Goal: Task Accomplishment & Management: Use online tool/utility

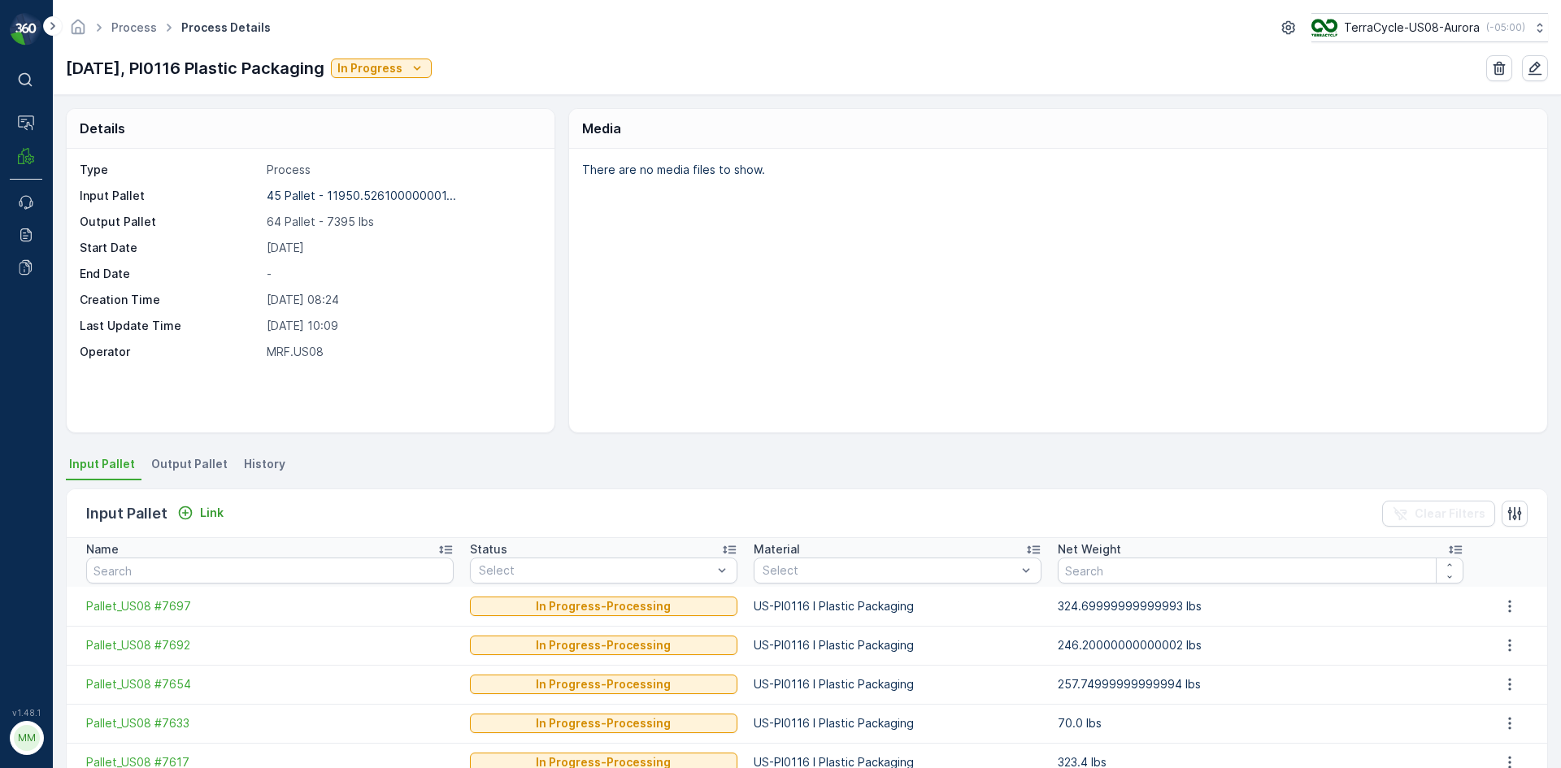
click at [178, 469] on span "Output Pallet" at bounding box center [189, 464] width 76 height 16
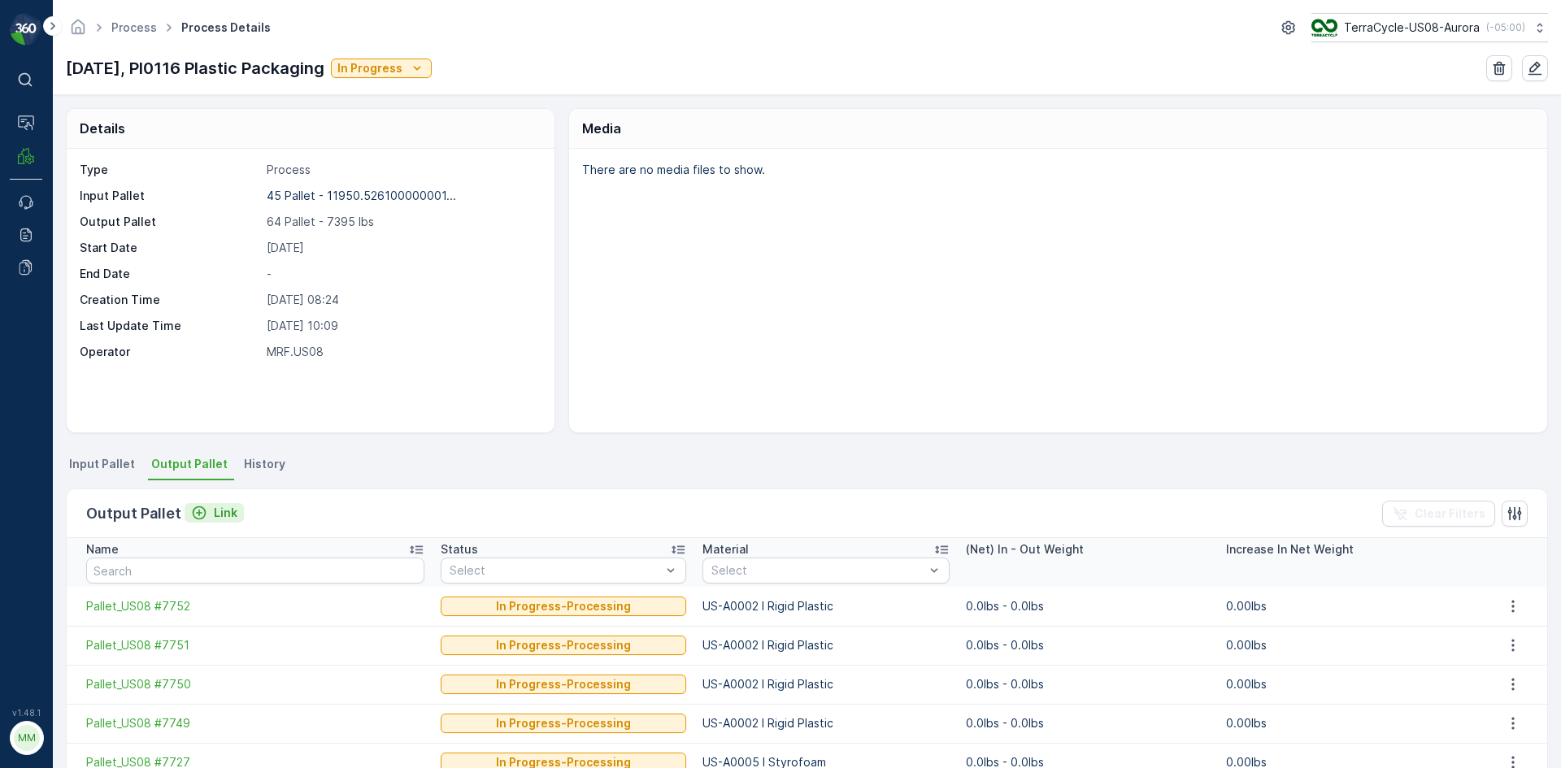
click at [217, 509] on p "Link" at bounding box center [226, 513] width 24 height 16
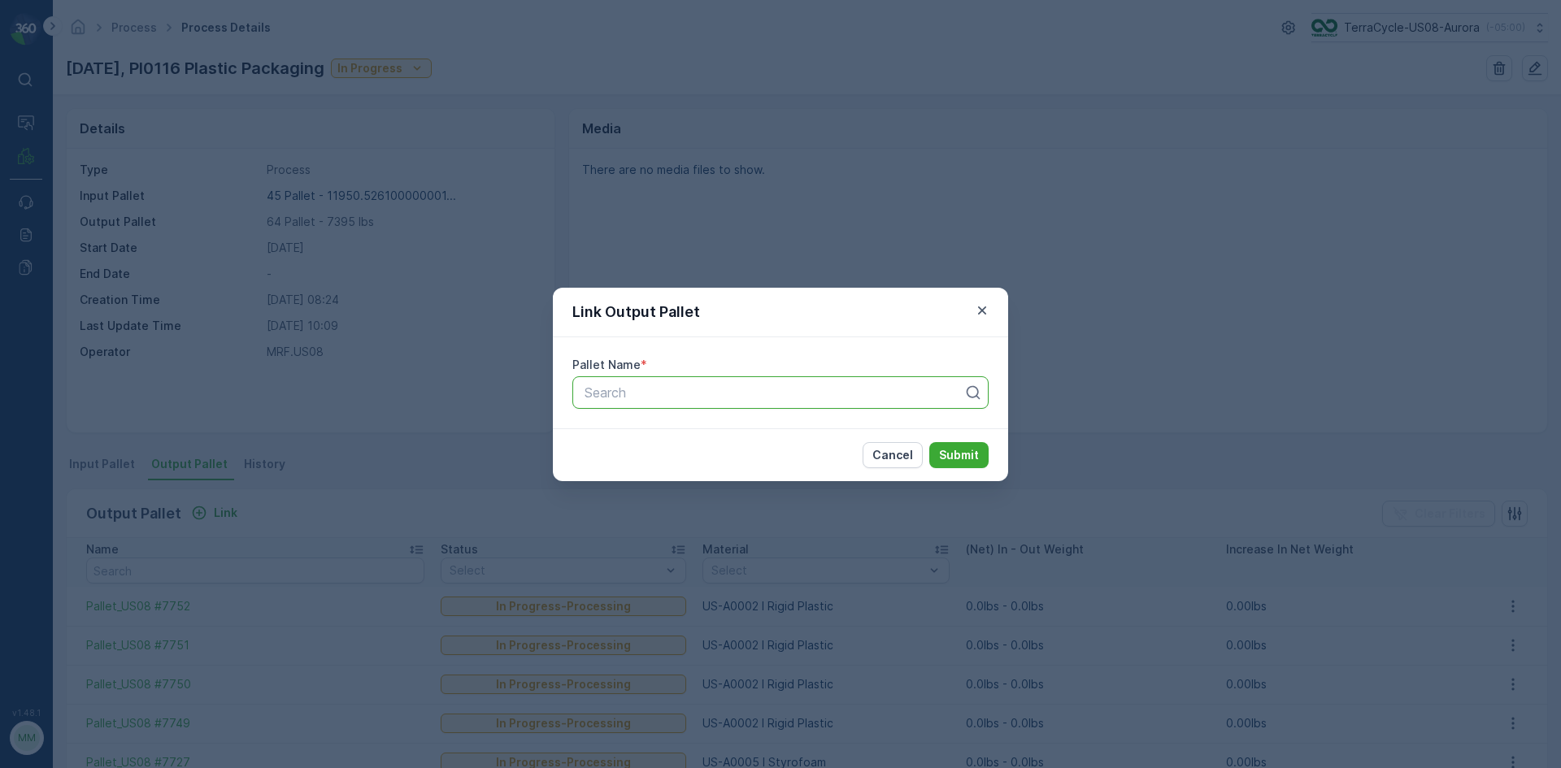
drag, startPoint x: 667, startPoint y: 399, endPoint x: 677, endPoint y: 399, distance: 10.6
click at [671, 399] on div at bounding box center [774, 392] width 382 height 15
type input "7715"
click at [884, 391] on div at bounding box center [774, 392] width 382 height 15
type input "7715"
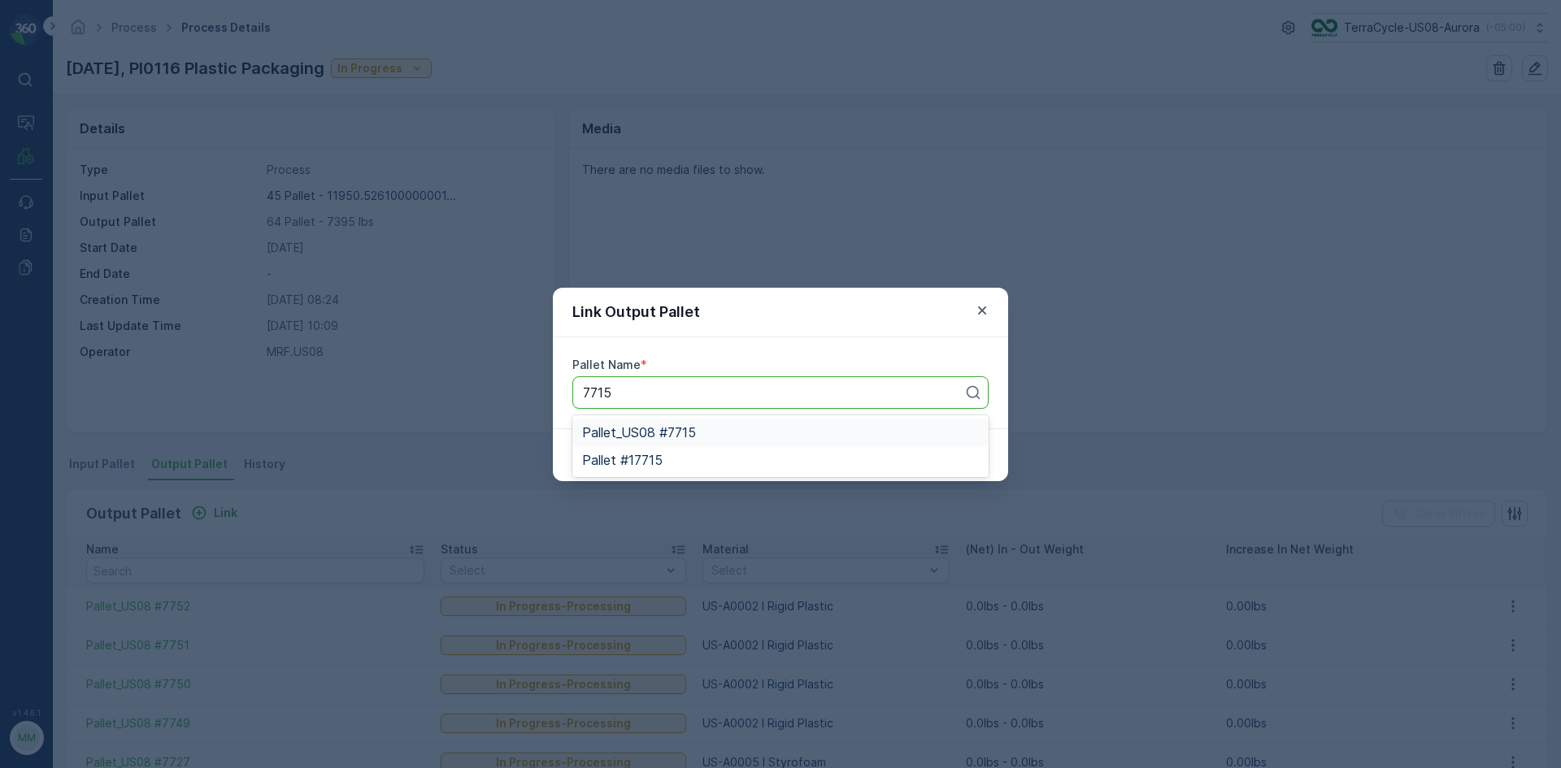
click at [748, 434] on div "Pallet_US08 #7715" at bounding box center [780, 432] width 397 height 15
click at [975, 463] on button "Submit" at bounding box center [958, 455] width 59 height 26
